Goal: Task Accomplishment & Management: Use online tool/utility

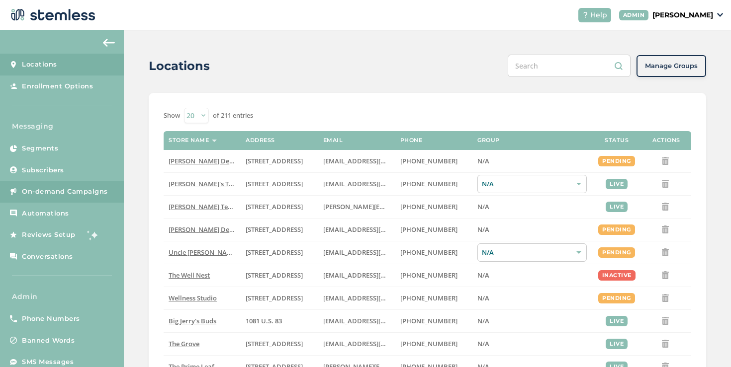
click at [111, 184] on link "On-demand Campaigns" at bounding box center [62, 192] width 124 height 22
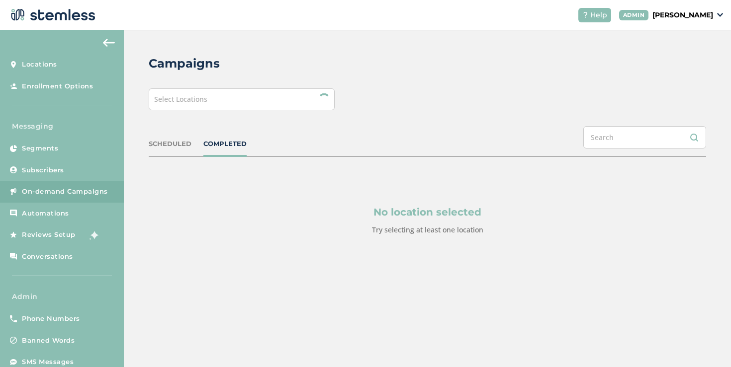
click at [223, 103] on div "Select Locations" at bounding box center [242, 99] width 186 height 22
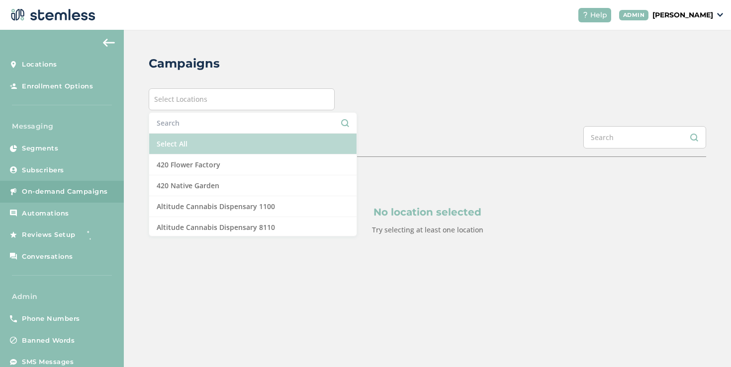
click at [185, 141] on li "Select All" at bounding box center [252, 144] width 207 height 21
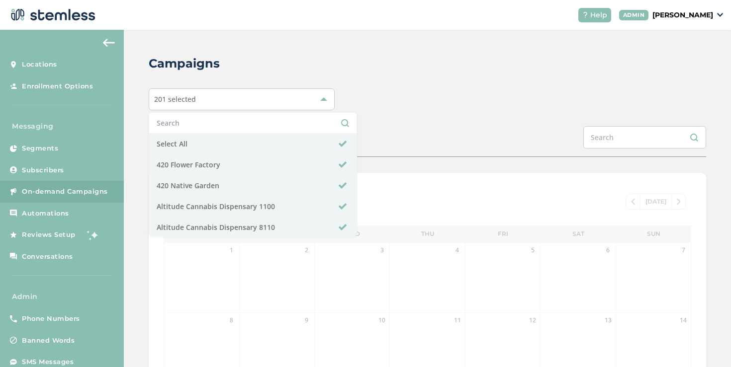
click at [430, 103] on div "201 selected Select All 420 Flower Factory 420 Native Garden Altitude Cannabis …" at bounding box center [427, 99] width 557 height 22
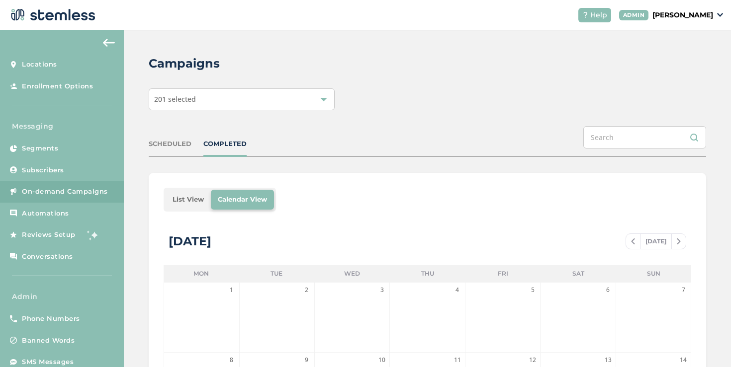
click at [191, 194] on li "List View" at bounding box center [187, 200] width 45 height 20
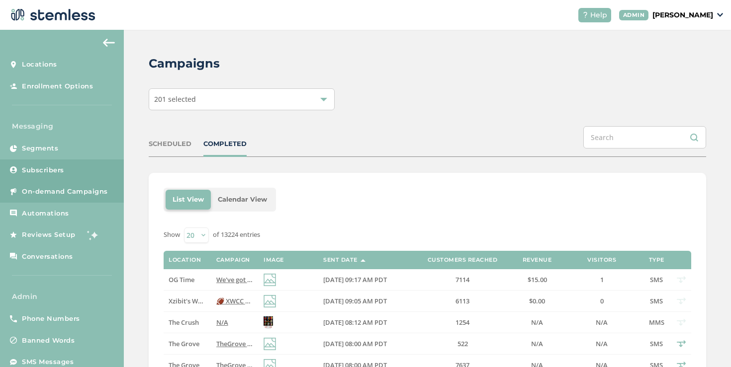
click at [74, 172] on link "Subscribers" at bounding box center [62, 171] width 124 height 22
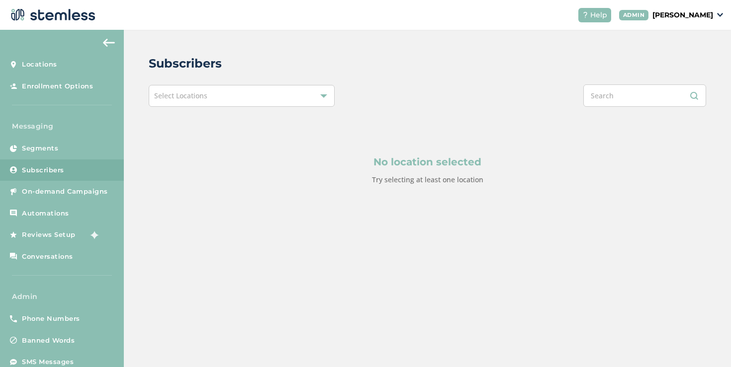
click at [220, 96] on div "Select Locations" at bounding box center [242, 96] width 186 height 22
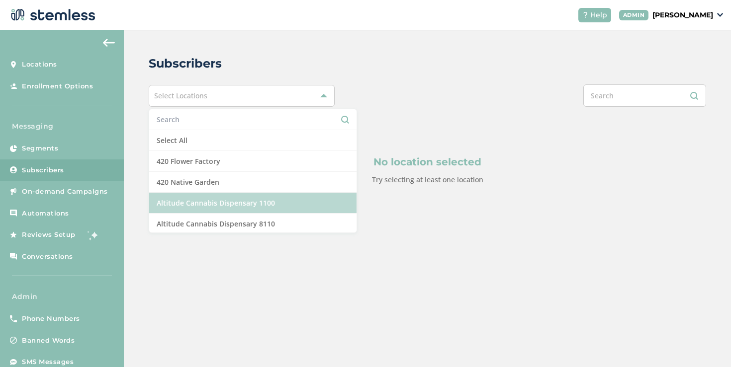
click at [175, 203] on li "Altitude Cannabis Dispensary 1100" at bounding box center [252, 203] width 207 height 21
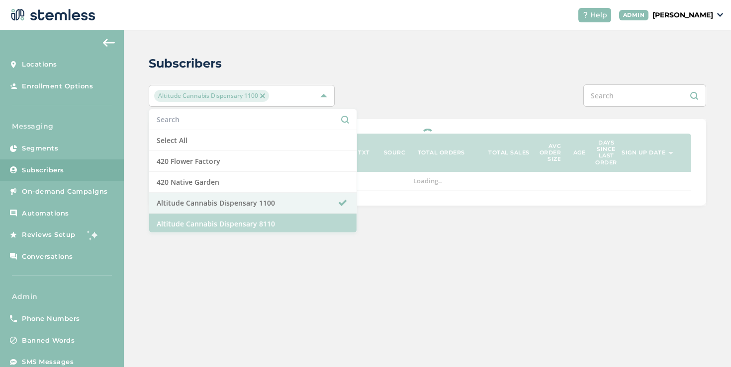
click at [174, 219] on li "Altitude Cannabis Dispensary 8110" at bounding box center [252, 224] width 207 height 21
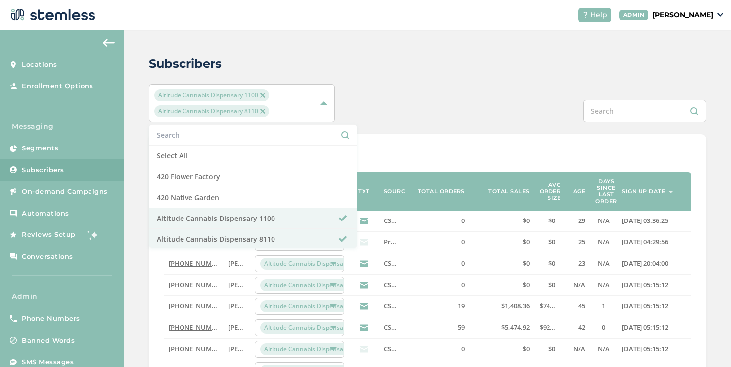
click at [414, 157] on div "Show 20 50 100 of 1206 entries" at bounding box center [426, 156] width 527 height 15
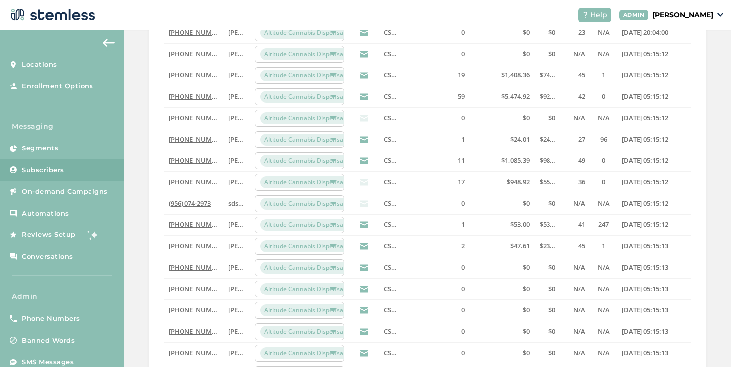
scroll to position [339, 0]
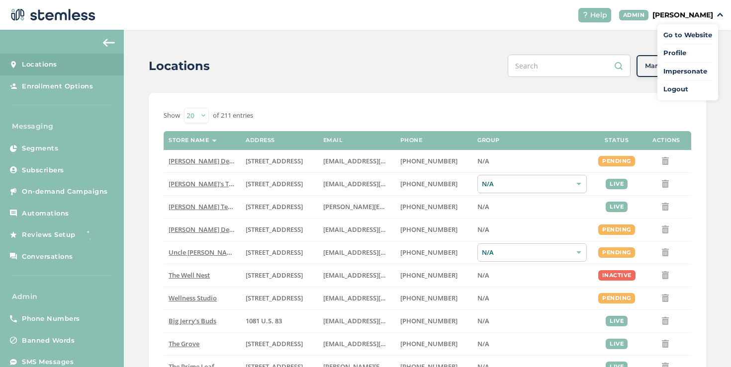
click at [674, 71] on span "Impersonate" at bounding box center [687, 72] width 49 height 10
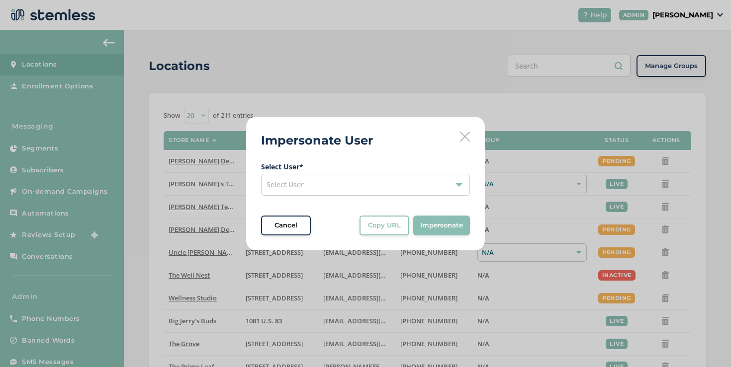
click at [304, 171] on label "Select User *" at bounding box center [365, 167] width 209 height 10
click at [309, 178] on div "Select User" at bounding box center [365, 185] width 209 height 22
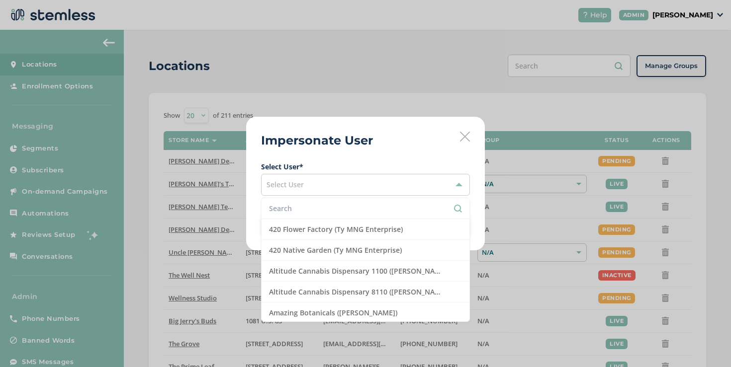
click at [300, 201] on li at bounding box center [365, 208] width 208 height 21
click at [299, 206] on input "text" at bounding box center [365, 208] width 193 height 10
type input "v"
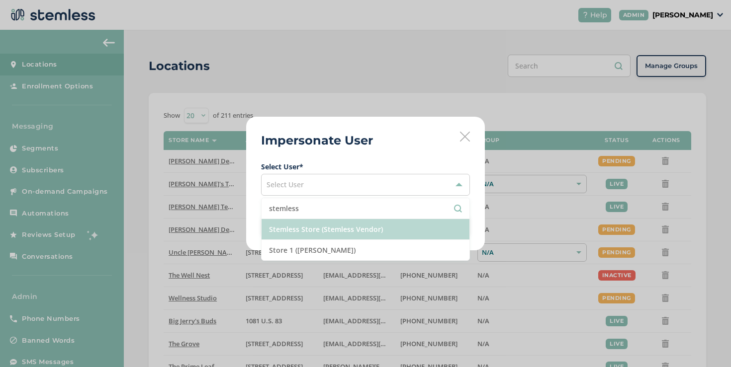
type input "stemless"
click at [316, 227] on li "Stemless Store (Stemless Vendor)" at bounding box center [365, 229] width 208 height 21
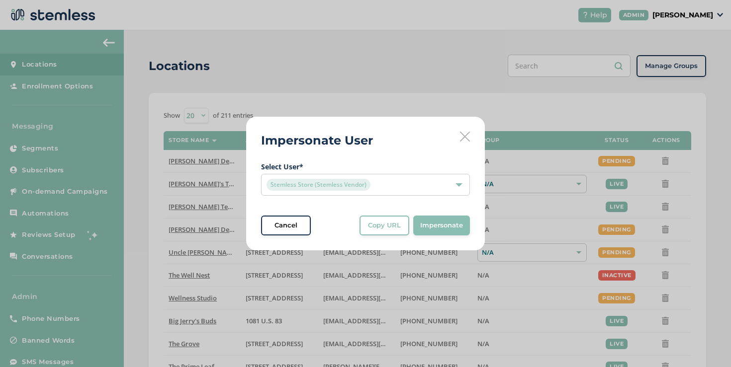
click at [318, 181] on span "Stemless Store (Stemless Vendor)" at bounding box center [318, 185] width 104 height 12
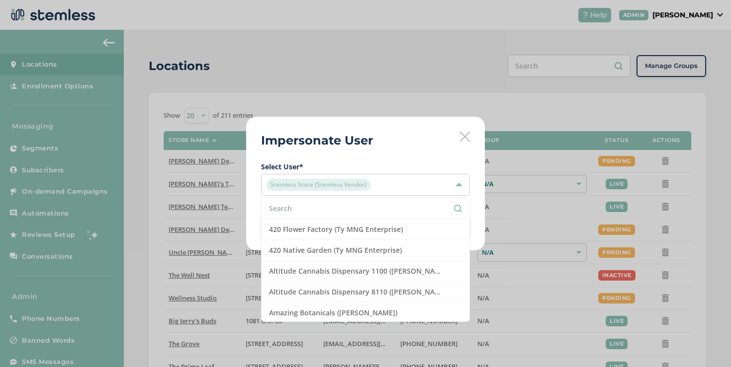
click at [348, 184] on span "Stemless Store (Stemless Vendor)" at bounding box center [318, 185] width 104 height 12
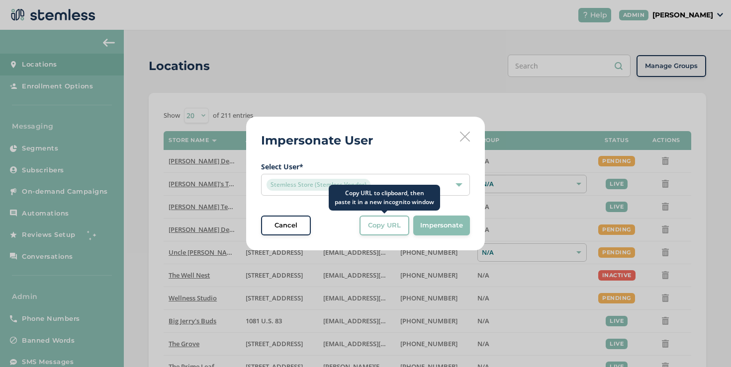
click at [400, 220] on button "Copy URL" at bounding box center [384, 226] width 50 height 20
